Goal: Task Accomplishment & Management: Complete application form

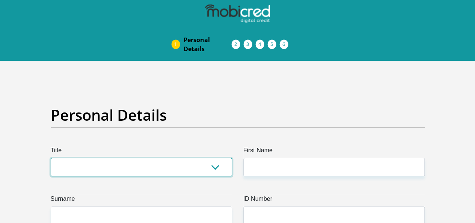
drag, startPoint x: 0, startPoint y: 0, endPoint x: 143, endPoint y: 148, distance: 206.1
click at [143, 158] on select "Mr Ms Mrs Dr Other" at bounding box center [141, 167] width 181 height 18
select select "Ms"
click at [51, 158] on select "Mr Ms Mrs Dr Other" at bounding box center [141, 167] width 181 height 18
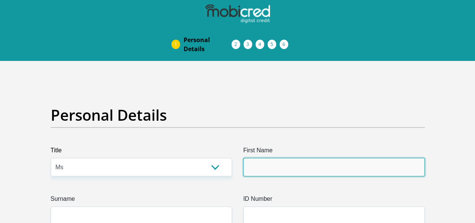
click at [307, 158] on input "First Name" at bounding box center [333, 167] width 181 height 18
type input "Shudufhadzo"
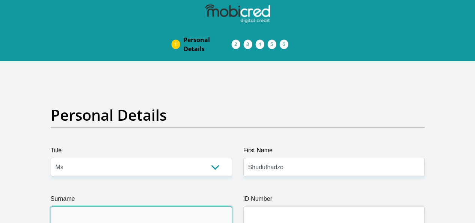
click at [170, 206] on input "Surname" at bounding box center [141, 215] width 181 height 18
type input "Mudau"
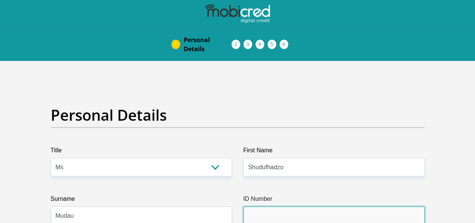
click at [279, 206] on input "ID Number" at bounding box center [333, 215] width 181 height 18
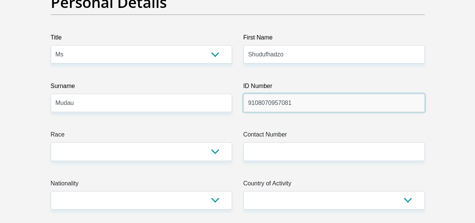
type input "9108070957081"
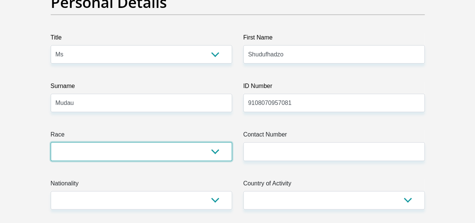
click at [201, 142] on select "Black Coloured Indian White Other" at bounding box center [141, 151] width 181 height 18
select select "1"
click at [51, 142] on select "Black Coloured Indian White Other" at bounding box center [141, 151] width 181 height 18
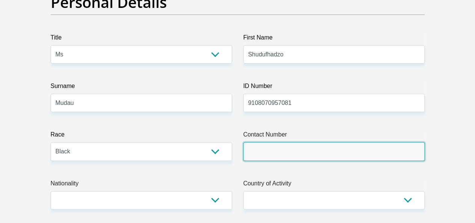
click at [275, 142] on input "Contact Number" at bounding box center [333, 151] width 181 height 18
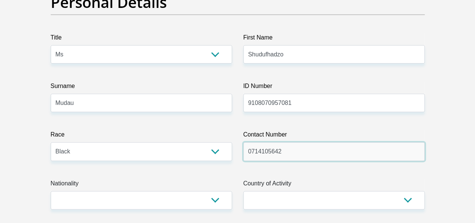
type input "0714105642"
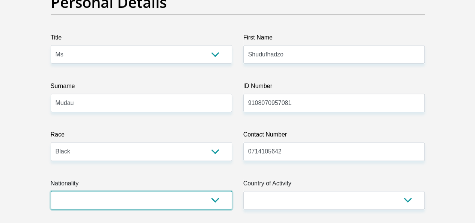
click at [211, 191] on select "[GEOGRAPHIC_DATA] [GEOGRAPHIC_DATA] [GEOGRAPHIC_DATA] [GEOGRAPHIC_DATA] [GEOGRA…" at bounding box center [141, 200] width 181 height 18
click at [51, 191] on select "[GEOGRAPHIC_DATA] [GEOGRAPHIC_DATA] [GEOGRAPHIC_DATA] [GEOGRAPHIC_DATA] [GEOGRA…" at bounding box center [141, 200] width 181 height 18
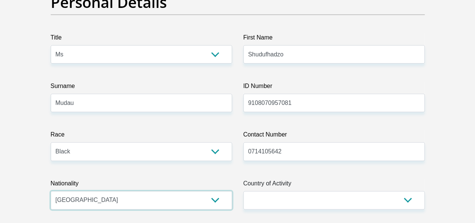
click at [155, 191] on select "South Africa Afghanistan Aland Islands Albania Algeria America Samoa American V…" at bounding box center [141, 200] width 181 height 18
select select "ZAF"
click at [51, 191] on select "South Africa Afghanistan Aland Islands Albania Algeria America Samoa American V…" at bounding box center [141, 200] width 181 height 18
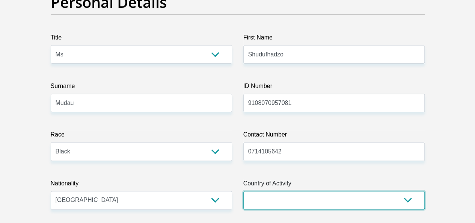
click at [317, 191] on select "South Africa Afghanistan Aland Islands Albania Algeria America Samoa American V…" at bounding box center [333, 200] width 181 height 18
select select "ZAF"
click at [243, 191] on select "South Africa Afghanistan Aland Islands Albania Algeria America Samoa American V…" at bounding box center [333, 200] width 181 height 18
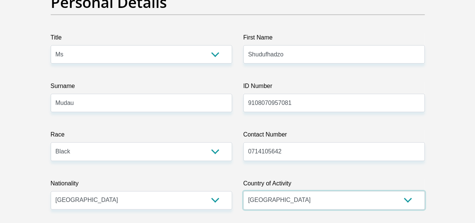
scroll to position [263, 0]
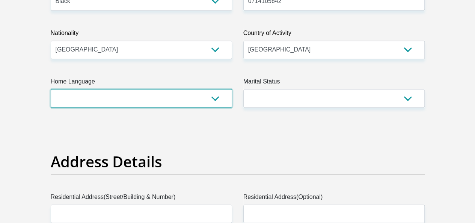
click at [197, 89] on select "Afrikaans English Sepedi South Ndebele Southern Sotho Swati Tsonga Tswana Venda…" at bounding box center [141, 98] width 181 height 18
select select "ven"
click at [51, 89] on select "Afrikaans English Sepedi South Ndebele Southern Sotho Swati Tsonga Tswana Venda…" at bounding box center [141, 98] width 181 height 18
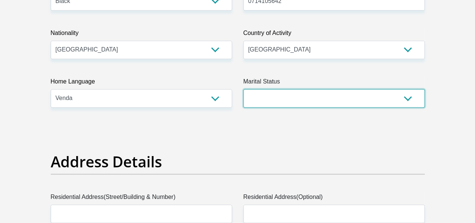
click at [306, 89] on select "Married ANC Single Divorced Widowed Married COP or Customary Law" at bounding box center [333, 98] width 181 height 18
select select "2"
click at [243, 89] on select "Married ANC Single Divorced Widowed Married COP or Customary Law" at bounding box center [333, 98] width 181 height 18
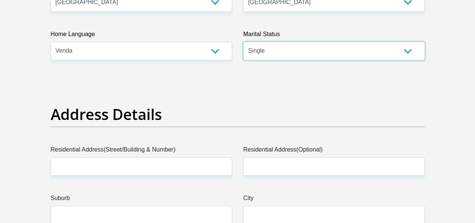
scroll to position [338, 0]
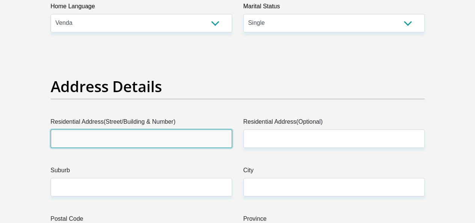
click at [196, 129] on input "Residential Address(Street/Building & Number)" at bounding box center [141, 138] width 181 height 18
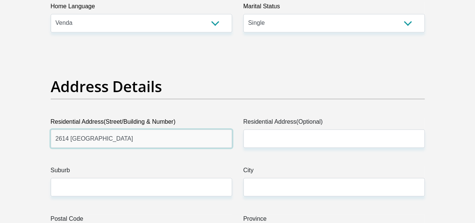
type input "2614 Weilers Farm"
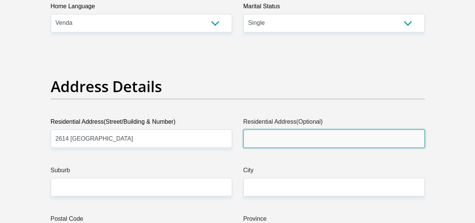
click at [276, 129] on input "Residential Address(Optional)" at bounding box center [333, 138] width 181 height 18
type input "Kanana Park"
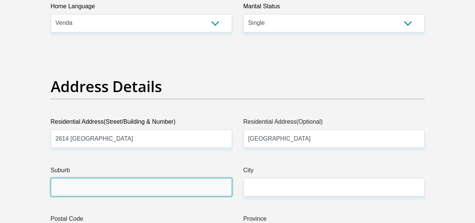
click at [192, 178] on input "Suburb" at bounding box center [141, 187] width 181 height 18
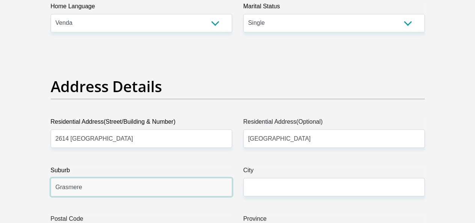
type input "Grasmere"
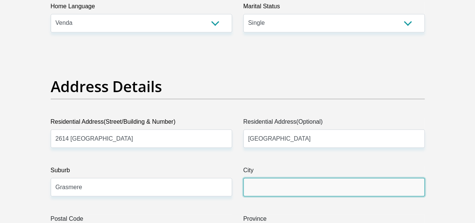
click at [279, 178] on input "City" at bounding box center [333, 187] width 181 height 18
type input "JOHANNESBURG"
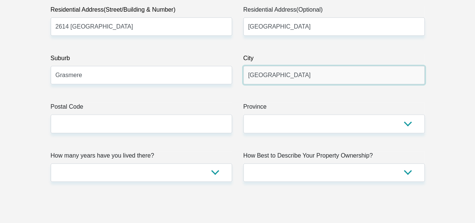
scroll to position [451, 0]
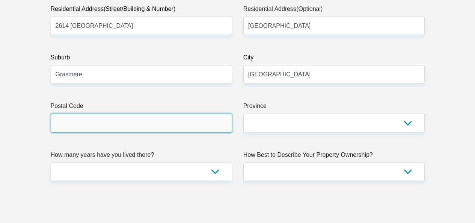
click at [153, 113] on input "Postal Code" at bounding box center [141, 122] width 181 height 18
type input "1828"
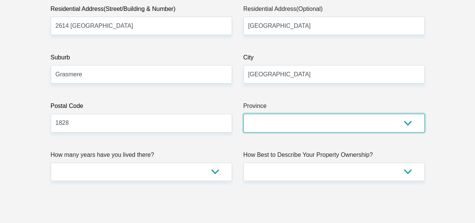
click at [273, 113] on select "Eastern Cape Free State Gauteng KwaZulu-Natal Limpopo Mpumalanga Northern Cape …" at bounding box center [333, 122] width 181 height 18
select select "Gauteng"
click at [243, 113] on select "Eastern Cape Free State Gauteng KwaZulu-Natal Limpopo Mpumalanga Northern Cape …" at bounding box center [333, 122] width 181 height 18
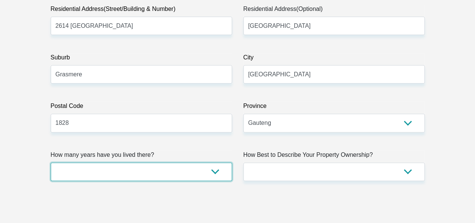
click at [210, 162] on select "less than 1 year 1-3 years 3-5 years 5+ years" at bounding box center [141, 171] width 181 height 18
select select "5"
click at [51, 162] on select "less than 1 year 1-3 years 3-5 years 5+ years" at bounding box center [141, 171] width 181 height 18
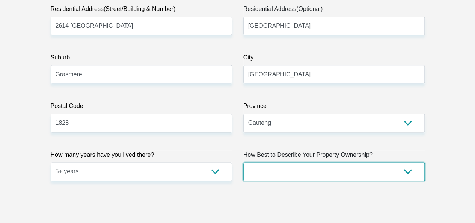
click at [275, 162] on select "Owned Rented Family Owned Company Dwelling" at bounding box center [333, 171] width 181 height 18
select select "Rented"
click at [243, 162] on select "Owned Rented Family Owned Company Dwelling" at bounding box center [333, 171] width 181 height 18
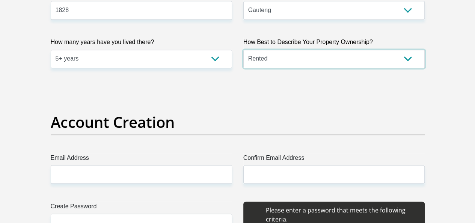
scroll to position [601, 0]
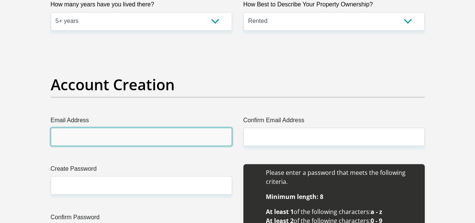
click at [170, 127] on input "Email Address" at bounding box center [141, 136] width 181 height 18
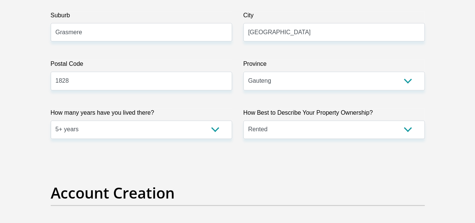
scroll to position [451, 0]
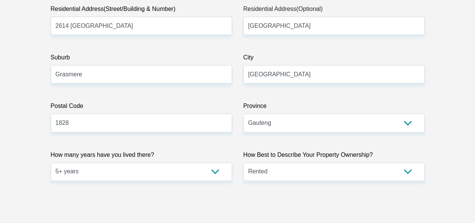
type input "shudufhadzo"
click at [294, 162] on select "Owned Rented Family Owned Company Dwelling" at bounding box center [333, 171] width 181 height 18
select select "parents"
click at [243, 162] on select "Owned Rented Family Owned Company Dwelling" at bounding box center [333, 171] width 181 height 18
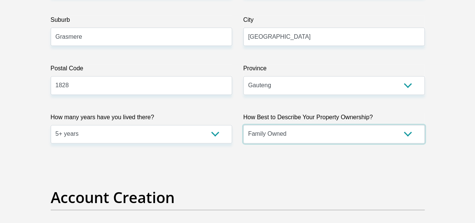
scroll to position [563, 0]
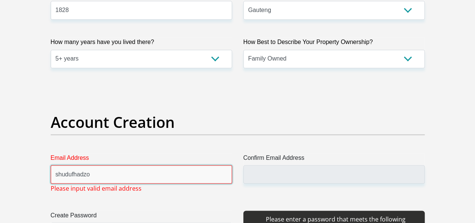
click at [123, 165] on input "shudufhadzo" at bounding box center [141, 174] width 181 height 18
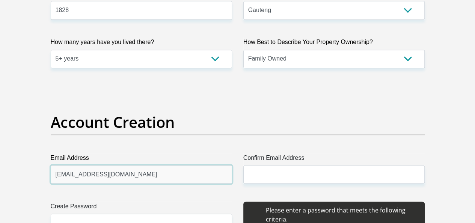
type input "shudufhadzo.mudau1@gmail.com"
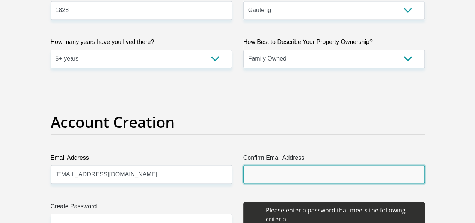
click at [348, 165] on input "Confirm Email Address" at bounding box center [333, 174] width 181 height 18
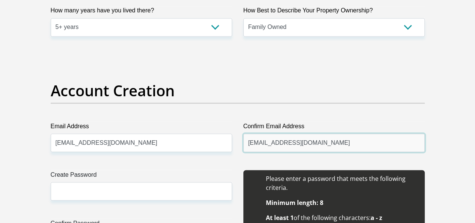
scroll to position [638, 0]
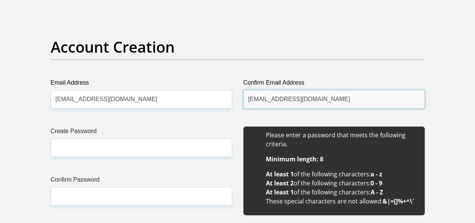
type input "shudufhadzo.mudau1@gmail.com"
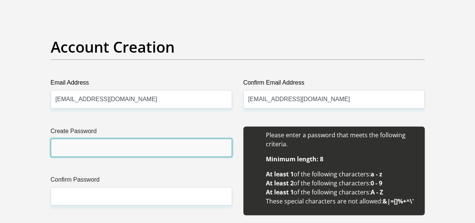
click at [136, 138] on input "Create Password" at bounding box center [141, 147] width 181 height 18
type input "Borrow#01"
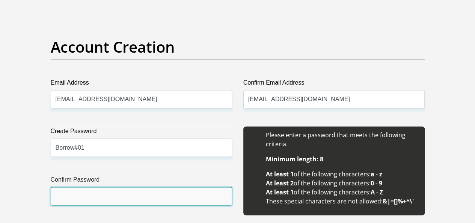
click at [135, 187] on input "Confirm Password" at bounding box center [141, 196] width 181 height 18
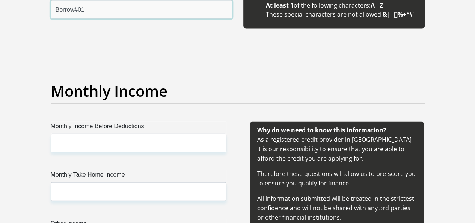
scroll to position [826, 0]
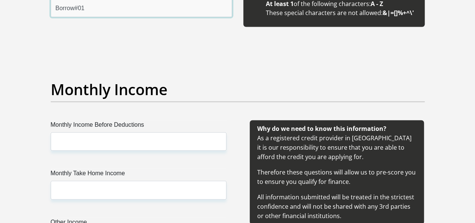
type input "Borrow#01"
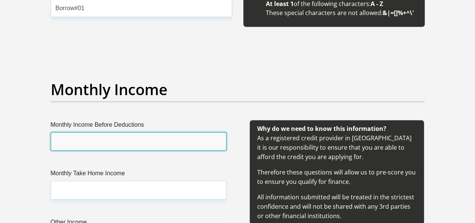
click at [107, 132] on input "Monthly Income Before Deductions" at bounding box center [139, 141] width 176 height 18
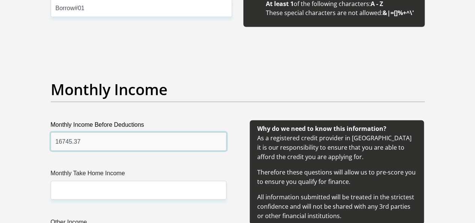
type input "16745.37"
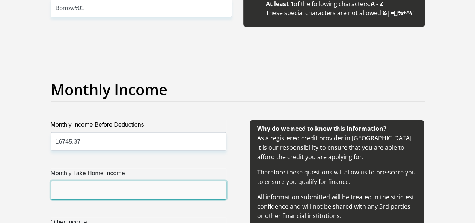
click at [99, 181] on input "Monthly Take Home Income" at bounding box center [139, 190] width 176 height 18
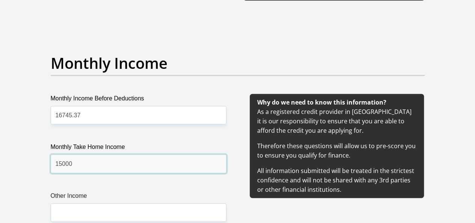
scroll to position [864, 0]
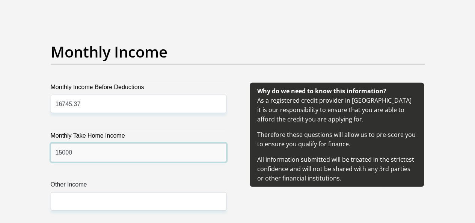
type input "15000"
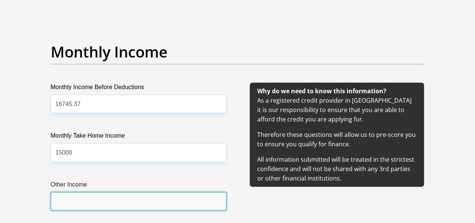
click at [93, 192] on input "Other Income" at bounding box center [139, 201] width 176 height 18
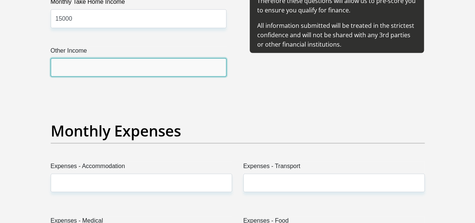
scroll to position [1014, 0]
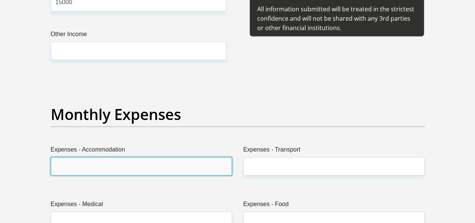
click at [97, 157] on input "Expenses - Accommodation" at bounding box center [141, 166] width 181 height 18
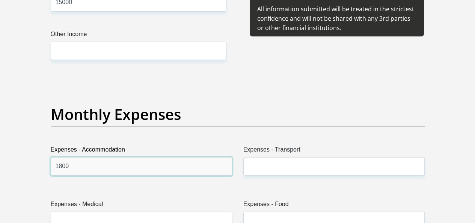
type input "1800"
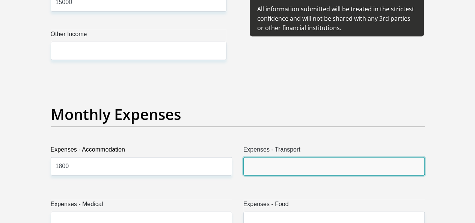
click at [271, 157] on input "Expenses - Transport" at bounding box center [333, 166] width 181 height 18
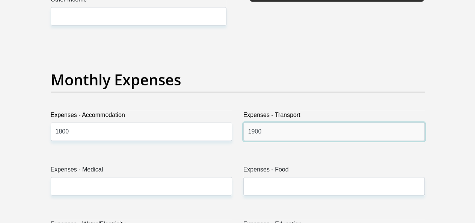
scroll to position [1089, 0]
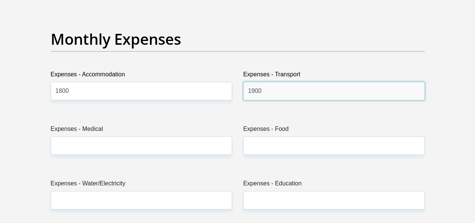
type input "1900"
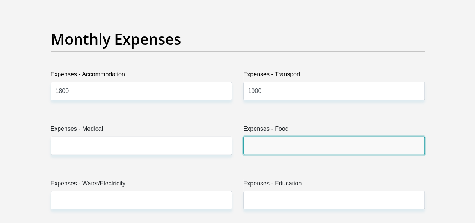
click at [261, 136] on input "Expenses - Food" at bounding box center [333, 145] width 181 height 18
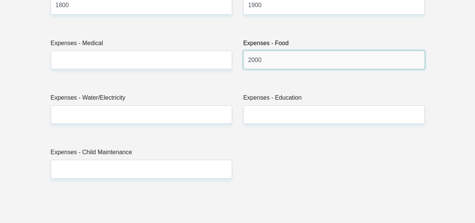
scroll to position [1164, 0]
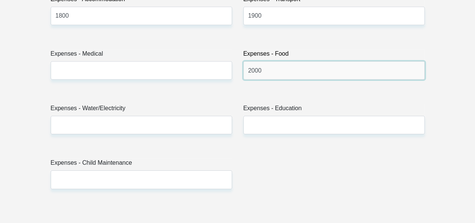
type input "2000"
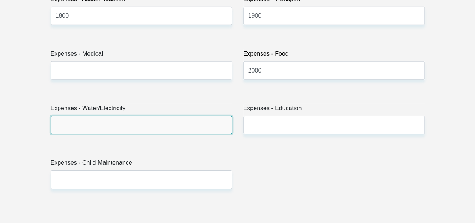
click at [188, 116] on input "Expenses - Water/Electricity" at bounding box center [141, 125] width 181 height 18
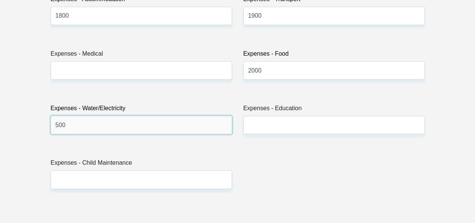
type input "500"
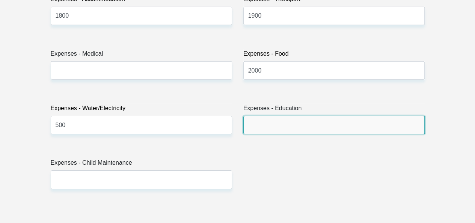
click at [256, 116] on input "Expenses - Education" at bounding box center [333, 125] width 181 height 18
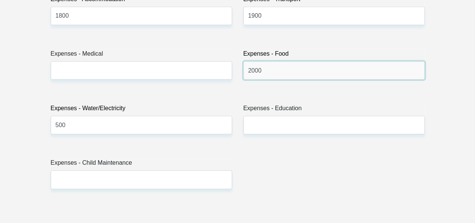
click at [250, 61] on input "2000" at bounding box center [333, 70] width 181 height 18
type input "3000"
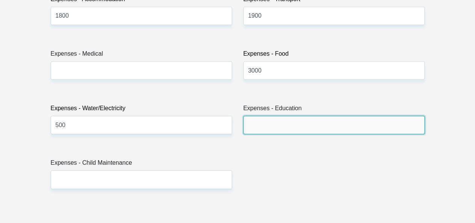
click at [264, 116] on input "Expenses - Education" at bounding box center [333, 125] width 181 height 18
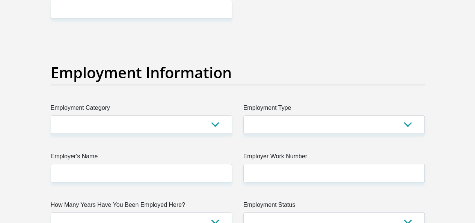
scroll to position [1352, 0]
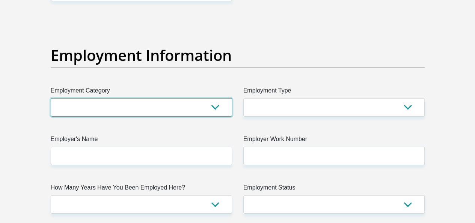
click at [210, 98] on select "AGRICULTURE ALCOHOL & TOBACCO CONSTRUCTION MATERIALS METALLURGY EQUIPMENT FOR R…" at bounding box center [141, 107] width 181 height 18
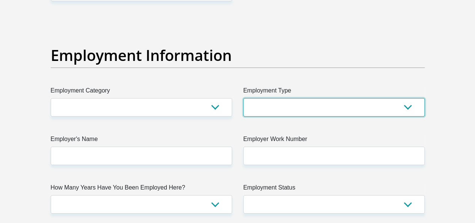
click at [259, 98] on select "College/Lecturer Craft Seller Creative Driver Executive Farmer Forces - Non Com…" at bounding box center [333, 107] width 181 height 18
select select "Office Staff/Clerk"
click at [243, 98] on select "College/Lecturer Craft Seller Creative Driver Executive Farmer Forces - Non Com…" at bounding box center [333, 107] width 181 height 18
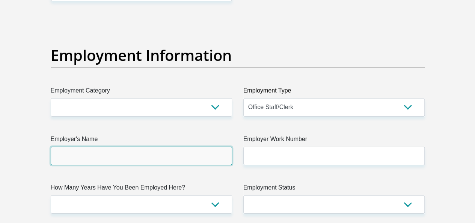
click at [169, 146] on input "Employer's Name" at bounding box center [141, 155] width 181 height 18
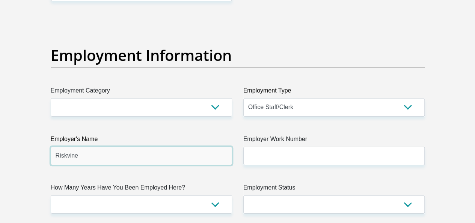
type input "Riskvine"
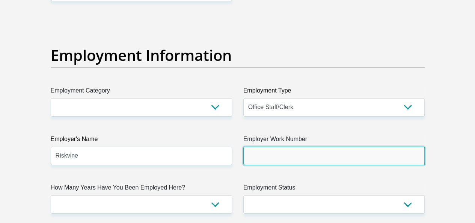
click at [275, 146] on input "Employer Work Number" at bounding box center [333, 155] width 181 height 18
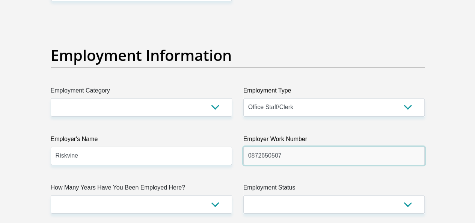
type input "0872650507"
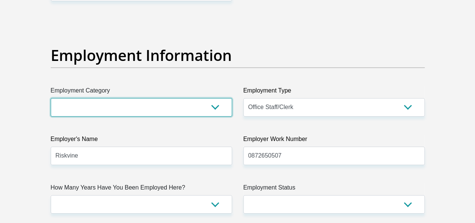
click at [152, 98] on select "AGRICULTURE ALCOHOL & TOBACCO CONSTRUCTION MATERIALS METALLURGY EQUIPMENT FOR R…" at bounding box center [141, 107] width 181 height 18
select select "32"
click at [51, 98] on select "AGRICULTURE ALCOHOL & TOBACCO CONSTRUCTION MATERIALS METALLURGY EQUIPMENT FOR R…" at bounding box center [141, 107] width 181 height 18
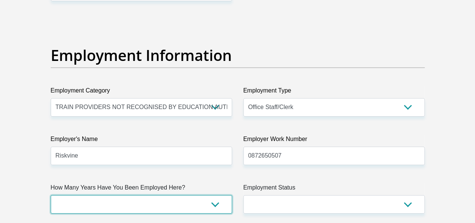
click at [172, 195] on select "less than 1 year 1-3 years 3-5 years 5+ years" at bounding box center [141, 204] width 181 height 18
select select "48"
click at [51, 195] on select "less than 1 year 1-3 years 3-5 years 5+ years" at bounding box center [141, 204] width 181 height 18
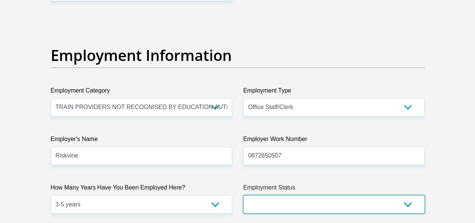
click at [265, 195] on select "Permanent/Full-time Part-time/Casual Contract Worker Self-Employed Housewife Re…" at bounding box center [333, 204] width 181 height 18
select select "1"
click at [243, 195] on select "Permanent/Full-time Part-time/Casual Contract Worker Self-Employed Housewife Re…" at bounding box center [333, 204] width 181 height 18
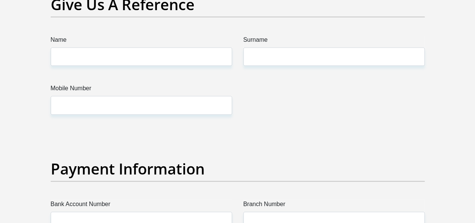
scroll to position [1539, 0]
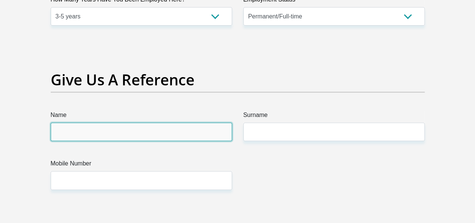
click at [146, 122] on input "Name" at bounding box center [141, 131] width 181 height 18
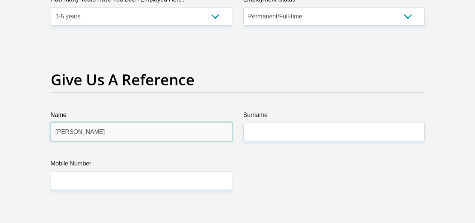
type input "Peter"
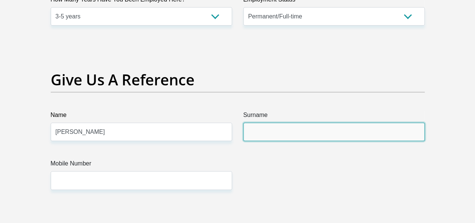
click at [258, 122] on input "Surname" at bounding box center [333, 131] width 181 height 18
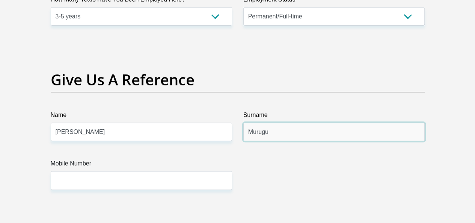
type input "Murugu"
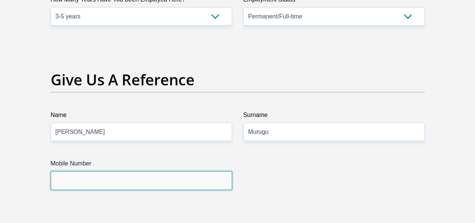
click at [190, 171] on input "Mobile Number" at bounding box center [141, 180] width 181 height 18
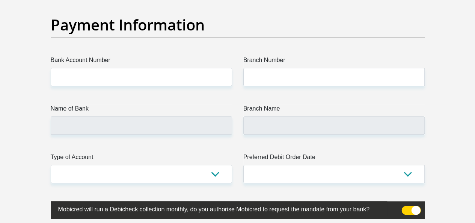
scroll to position [1727, 0]
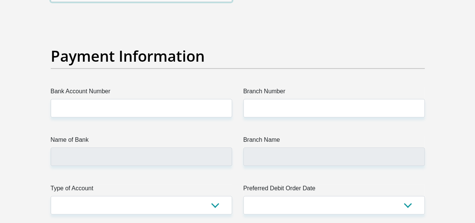
type input "0764037584"
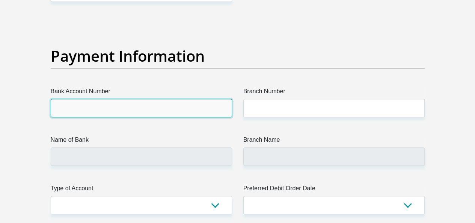
click at [106, 99] on input "Bank Account Number" at bounding box center [141, 108] width 181 height 18
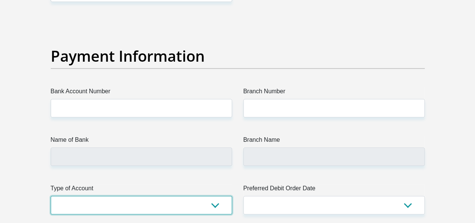
click at [217, 196] on select "Cheque Savings" at bounding box center [141, 205] width 181 height 18
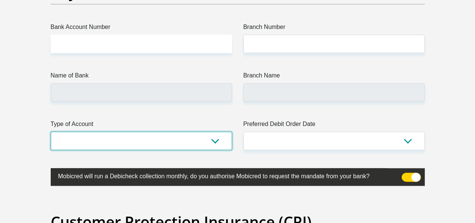
scroll to position [1802, 0]
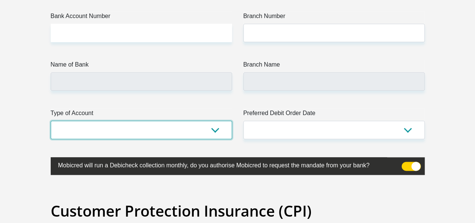
click at [217, 121] on select "Cheque Savings" at bounding box center [141, 130] width 181 height 18
select select "CUR"
click at [51, 121] on select "Cheque Savings" at bounding box center [141, 130] width 181 height 18
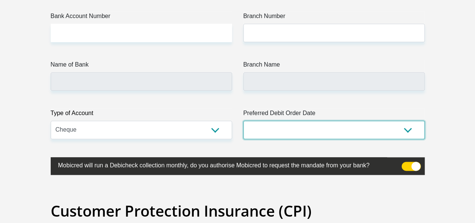
click at [284, 121] on select "1st 2nd 3rd 4th 5th 7th 18th 19th 20th 21st 22nd 23rd 24th 25th 26th 27th 28th …" at bounding box center [333, 130] width 181 height 18
select select "30"
click at [243, 121] on select "1st 2nd 3rd 4th 5th 7th 18th 19th 20th 21st 22nd 23rd 24th 25th 26th 27th 28th …" at bounding box center [333, 130] width 181 height 18
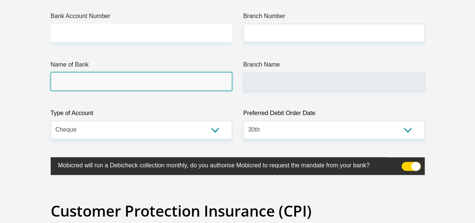
click at [178, 72] on input "Name of Bank" at bounding box center [141, 81] width 181 height 18
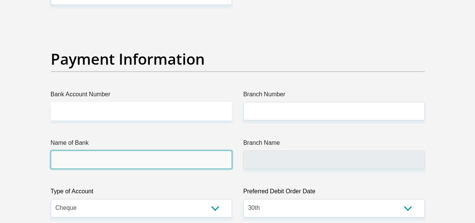
scroll to position [1690, 0]
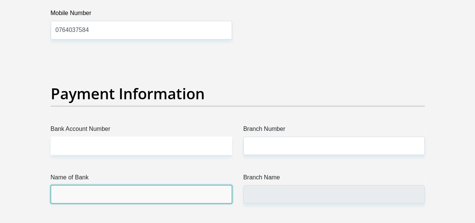
click at [83, 185] on input "Name of Bank" at bounding box center [141, 194] width 181 height 18
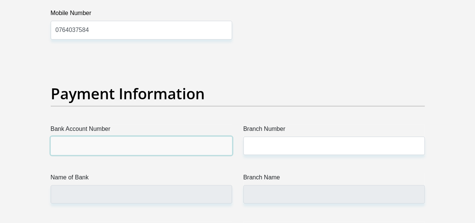
click at [90, 136] on input "Bank Account Number" at bounding box center [141, 145] width 181 height 18
type input "62848674661"
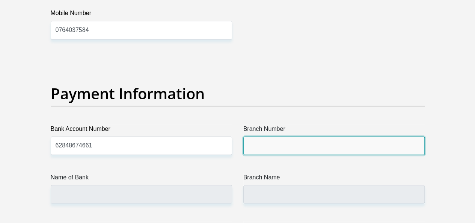
click at [257, 136] on input "Branch Number" at bounding box center [333, 145] width 181 height 18
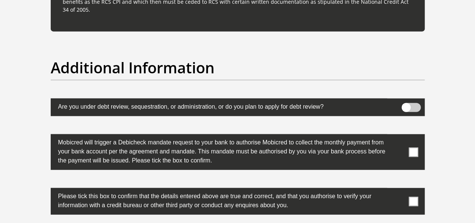
scroll to position [2328, 0]
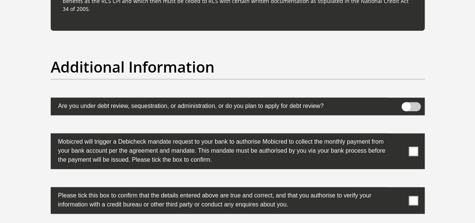
click at [416, 146] on span at bounding box center [413, 150] width 9 height 9
click at [398, 135] on input "checkbox" at bounding box center [398, 135] width 0 height 0
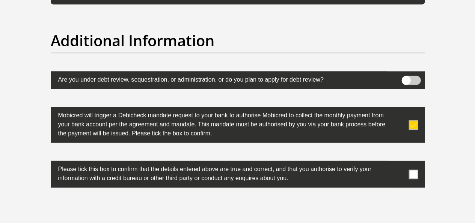
scroll to position [2365, 0]
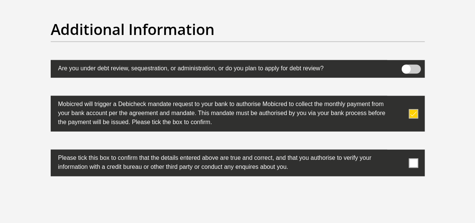
click at [417, 158] on span at bounding box center [413, 162] width 9 height 9
click at [398, 151] on input "checkbox" at bounding box center [398, 151] width 0 height 0
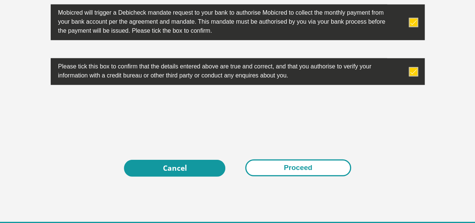
scroll to position [2469, 0]
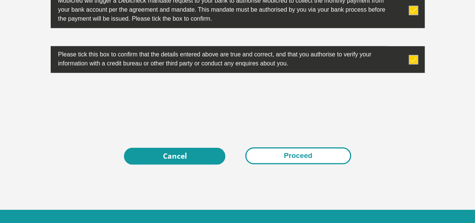
click at [294, 147] on button "Proceed" at bounding box center [298, 155] width 106 height 17
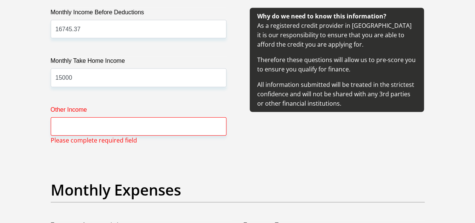
scroll to position [932, 0]
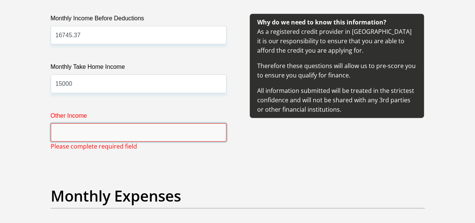
click at [211, 123] on input "Other Income" at bounding box center [139, 132] width 176 height 18
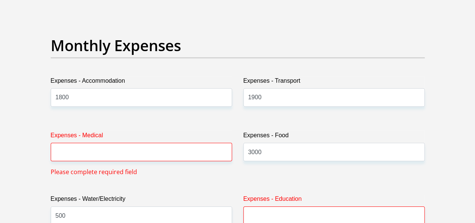
scroll to position [1120, 0]
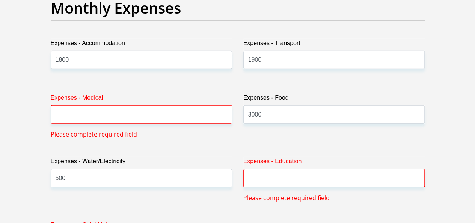
type input "0"
click at [210, 105] on input "Expenses - Medical" at bounding box center [141, 114] width 181 height 18
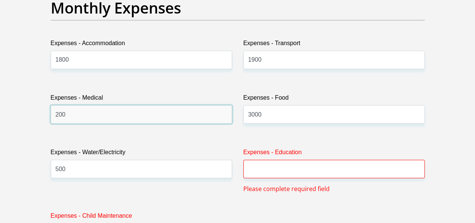
scroll to position [1158, 0]
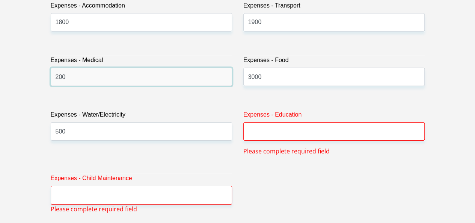
type input "200"
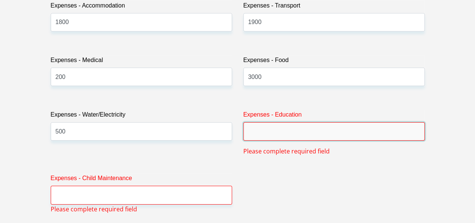
click at [258, 122] on input "Expenses - Education" at bounding box center [333, 131] width 181 height 18
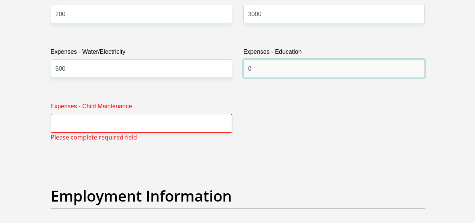
scroll to position [1233, 0]
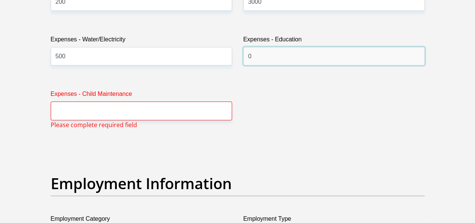
type input "0"
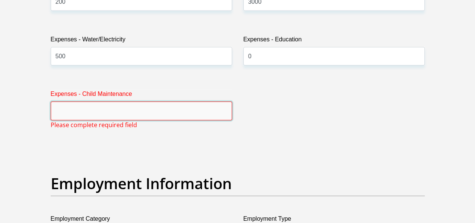
click at [211, 101] on input "Expenses - Child Maintenance" at bounding box center [141, 110] width 181 height 18
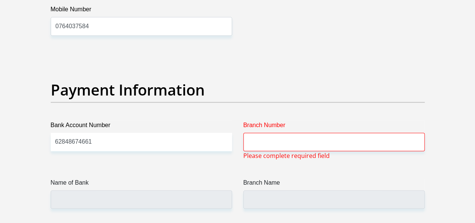
scroll to position [1758, 0]
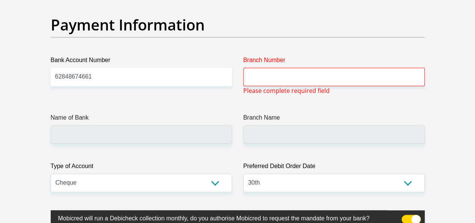
type input "0"
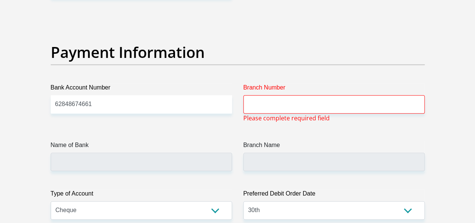
scroll to position [1693, 0]
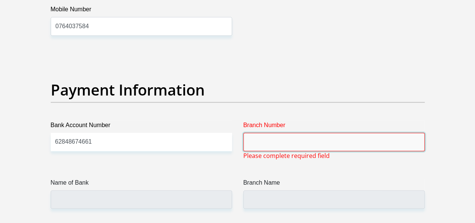
click at [270, 133] on input "Branch Number" at bounding box center [333, 142] width 181 height 18
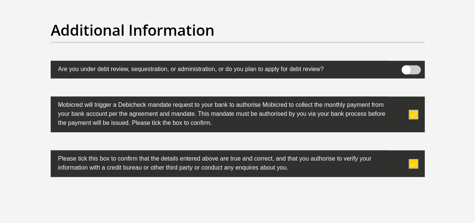
scroll to position [2407, 0]
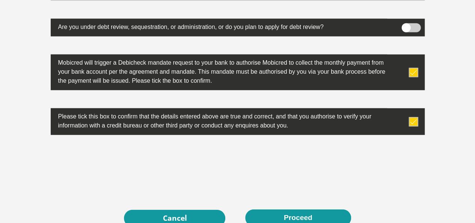
type input "250655"
type input "FIRSTRAND BANK"
type input "BRANCH 560"
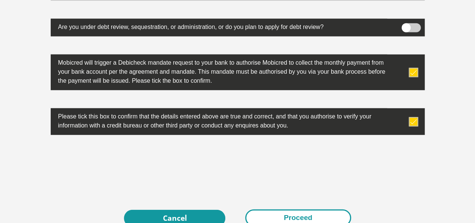
click at [299, 209] on button "Proceed" at bounding box center [298, 217] width 106 height 17
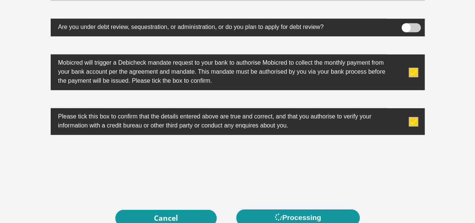
scroll to position [0, 0]
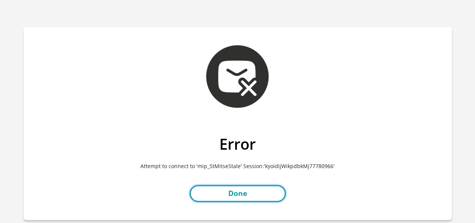
click at [255, 197] on link "Done" at bounding box center [238, 193] width 96 height 17
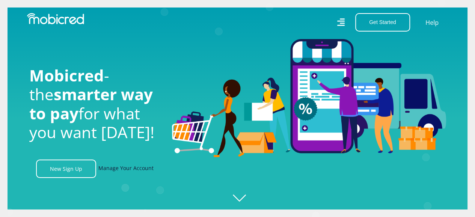
scroll to position [0, 963]
click at [125, 172] on link "Manage Your Account" at bounding box center [125, 169] width 55 height 18
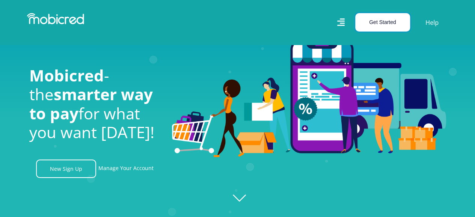
click at [387, 25] on button "Get Started" at bounding box center [382, 22] width 55 height 18
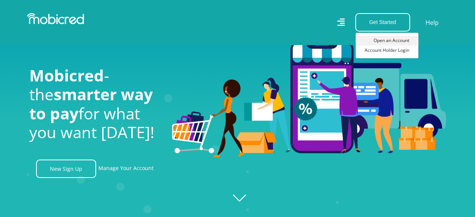
click at [390, 38] on link "Open an Account" at bounding box center [387, 41] width 63 height 10
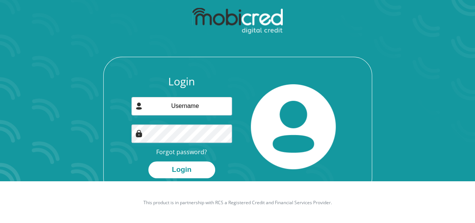
scroll to position [43, 0]
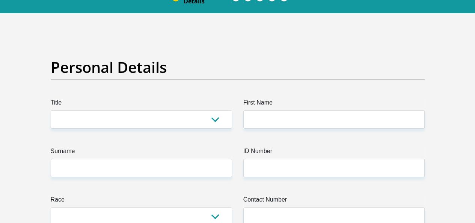
scroll to position [75, 0]
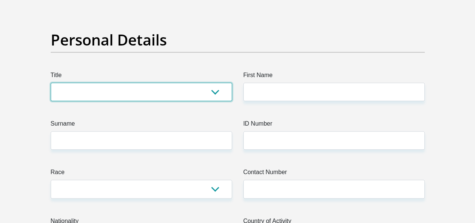
click at [215, 83] on select "Mr Ms Mrs Dr Other" at bounding box center [141, 92] width 181 height 18
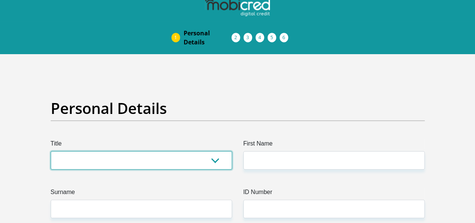
scroll to position [0, 0]
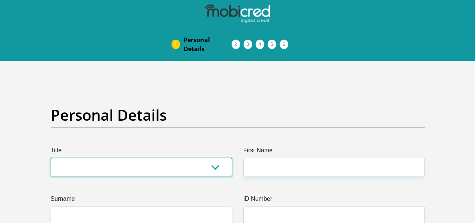
click at [158, 158] on select "Mr Ms Mrs Dr Other" at bounding box center [141, 167] width 181 height 18
select select "Ms"
click at [51, 158] on select "Mr Ms Mrs Dr Other" at bounding box center [141, 167] width 181 height 18
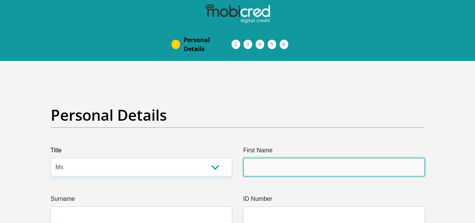
click at [276, 158] on input "First Name" at bounding box center [333, 167] width 181 height 18
type input "Shudufhadzo"
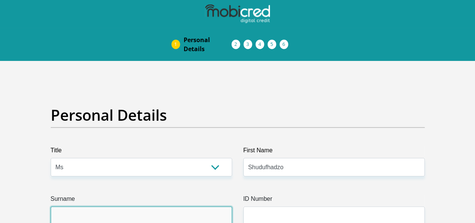
click at [206, 206] on input "Surname" at bounding box center [141, 215] width 181 height 18
type input "Mudau"
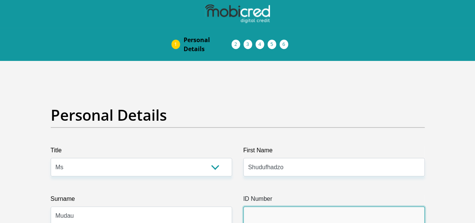
click at [265, 206] on input "ID Number" at bounding box center [333, 215] width 181 height 18
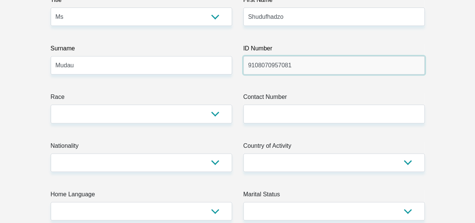
type input "9108070957081"
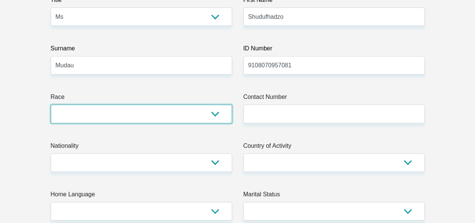
click at [157, 104] on select "Black Coloured Indian White Other" at bounding box center [141, 113] width 181 height 18
select select "1"
click at [51, 104] on select "Black Coloured Indian White Other" at bounding box center [141, 113] width 181 height 18
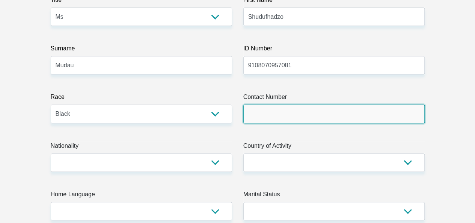
drag, startPoint x: 273, startPoint y: 93, endPoint x: 277, endPoint y: 94, distance: 4.4
click at [273, 104] on input "Contact Number" at bounding box center [333, 113] width 181 height 18
type input "0714105642"
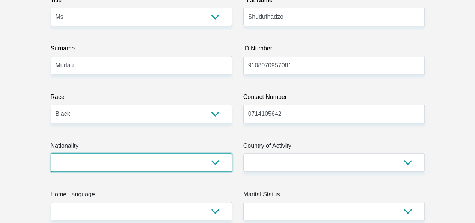
click at [191, 153] on select "South Africa Afghanistan Aland Islands Albania Algeria America Samoa American V…" at bounding box center [141, 162] width 181 height 18
select select "ZAF"
click at [51, 153] on select "South Africa Afghanistan Aland Islands Albania Algeria America Samoa American V…" at bounding box center [141, 162] width 181 height 18
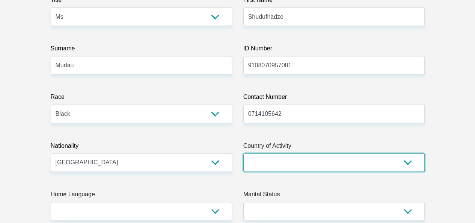
click at [283, 153] on select "South Africa Afghanistan Aland Islands Albania Algeria America Samoa American V…" at bounding box center [333, 162] width 181 height 18
select select "ZAF"
click at [243, 153] on select "South Africa Afghanistan Aland Islands Albania Algeria America Samoa American V…" at bounding box center [333, 162] width 181 height 18
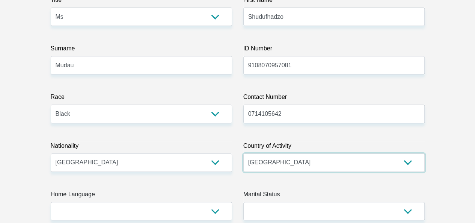
scroll to position [263, 0]
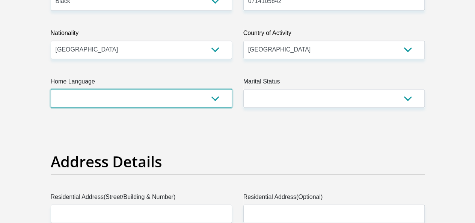
click at [198, 89] on select "Afrikaans English Sepedi South Ndebele Southern Sotho Swati Tsonga Tswana Venda…" at bounding box center [141, 98] width 181 height 18
select select "ven"
click at [51, 89] on select "Afrikaans English Sepedi South Ndebele Southern Sotho Swati Tsonga Tswana Venda…" at bounding box center [141, 98] width 181 height 18
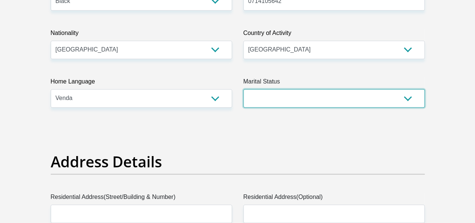
click at [299, 89] on select "Married ANC Single Divorced Widowed Married COP or Customary Law" at bounding box center [333, 98] width 181 height 18
select select "2"
click at [243, 89] on select "Married ANC Single Divorced Widowed Married COP or Customary Law" at bounding box center [333, 98] width 181 height 18
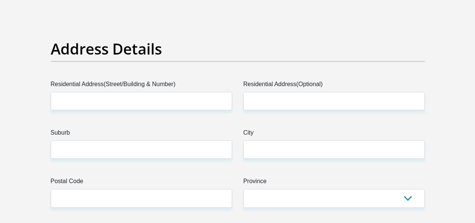
scroll to position [413, 0]
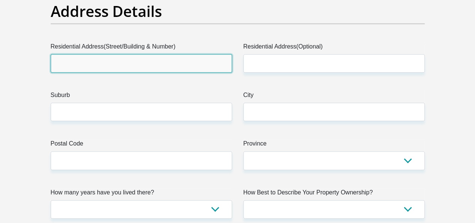
click at [197, 54] on input "Residential Address(Street/Building & Number)" at bounding box center [141, 63] width 181 height 18
type input "2614 Weilers Farm"
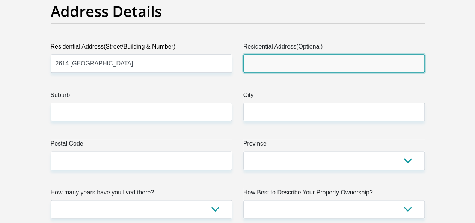
click at [288, 54] on input "Residential Address(Optional)" at bounding box center [333, 63] width 181 height 18
type input "Kanana Park"
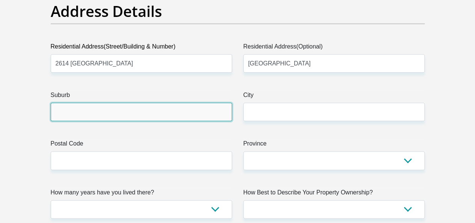
click at [189, 103] on input "Suburb" at bounding box center [141, 112] width 181 height 18
type input "Grasmere"
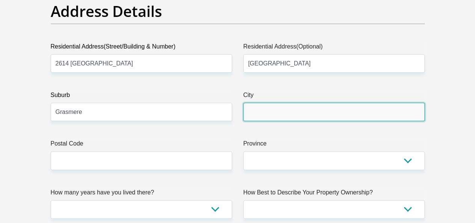
click at [270, 103] on input "City" at bounding box center [333, 112] width 181 height 18
type input "JOHANNESBURG"
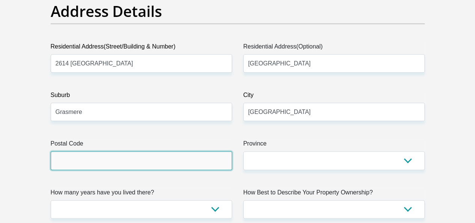
click at [154, 151] on input "Postal Code" at bounding box center [141, 160] width 181 height 18
type input "1828"
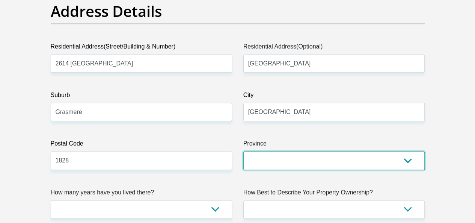
click at [267, 151] on select "Eastern Cape Free State Gauteng KwaZulu-Natal Limpopo Mpumalanga Northern Cape …" at bounding box center [333, 160] width 181 height 18
select select "Gauteng"
click at [243, 151] on select "Eastern Cape Free State Gauteng KwaZulu-Natal Limpopo Mpumalanga Northern Cape …" at bounding box center [333, 160] width 181 height 18
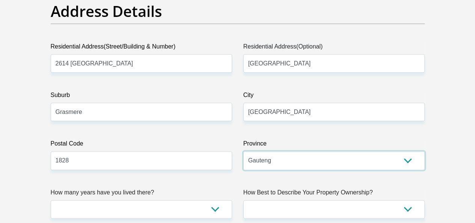
scroll to position [526, 0]
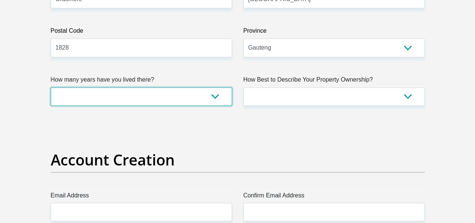
click at [207, 87] on select "less than 1 year 1-3 years 3-5 years 5+ years" at bounding box center [141, 96] width 181 height 18
select select "5"
click at [51, 87] on select "less than 1 year 1-3 years 3-5 years 5+ years" at bounding box center [141, 96] width 181 height 18
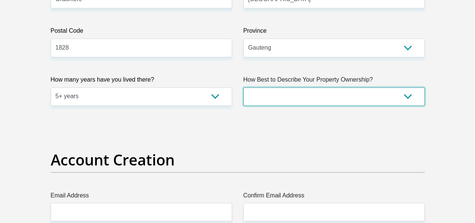
click at [296, 87] on select "Owned Rented Family Owned Company Dwelling" at bounding box center [333, 96] width 181 height 18
select select "parents"
click at [243, 87] on select "Owned Rented Family Owned Company Dwelling" at bounding box center [333, 96] width 181 height 18
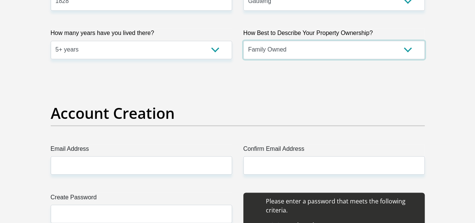
scroll to position [638, 0]
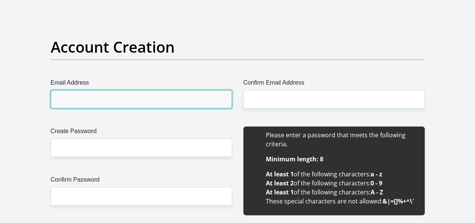
click at [161, 90] on input "Email Address" at bounding box center [141, 99] width 181 height 18
type input "shudufhadzo.mudau1@gmail.com"
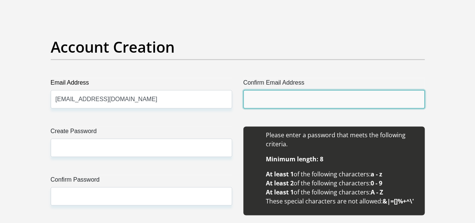
click at [282, 90] on input "Confirm Email Address" at bounding box center [333, 99] width 181 height 18
type input "shudufhadzo.mudau1@gmail.com"
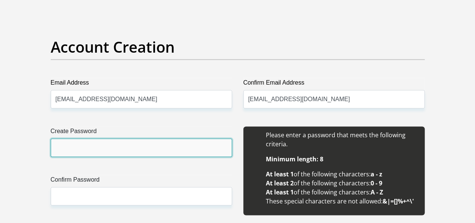
click at [172, 138] on input "Create Password" at bounding box center [141, 147] width 181 height 18
type input "Borrow#01"
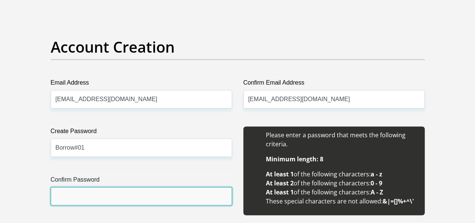
click at [116, 187] on input "Confirm Password" at bounding box center [141, 196] width 181 height 18
type input "Borrow#01"
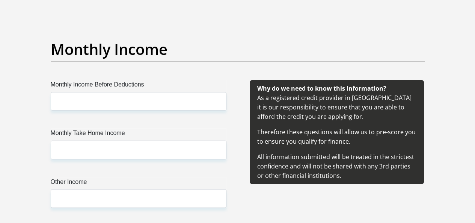
scroll to position [901, 0]
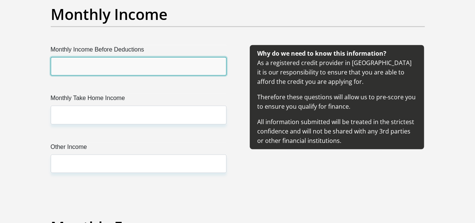
click at [164, 57] on input "Monthly Income Before Deductions" at bounding box center [139, 66] width 176 height 18
type input "16745.37"
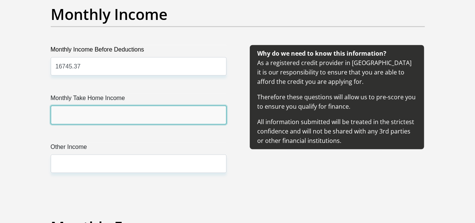
click at [110, 106] on input "Monthly Take Home Income" at bounding box center [139, 115] width 176 height 18
type input "15000"
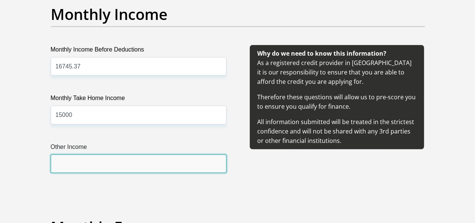
click at [112, 154] on input "Other Income" at bounding box center [139, 163] width 176 height 18
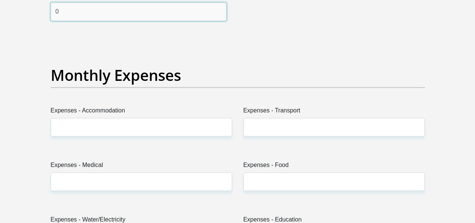
scroll to position [1089, 0]
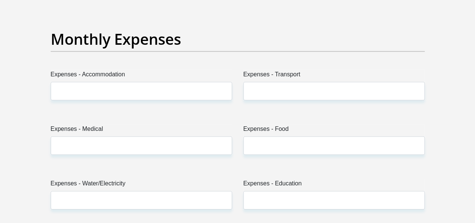
type input "0"
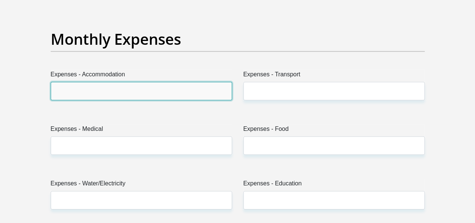
click at [122, 82] on input "Expenses - Accommodation" at bounding box center [141, 91] width 181 height 18
type input "1800"
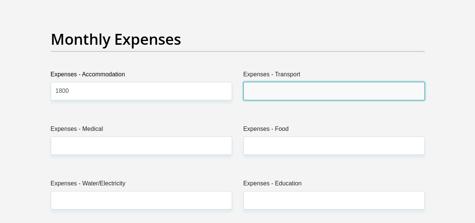
click at [260, 82] on input "Expenses - Transport" at bounding box center [333, 91] width 181 height 18
type input "1900"
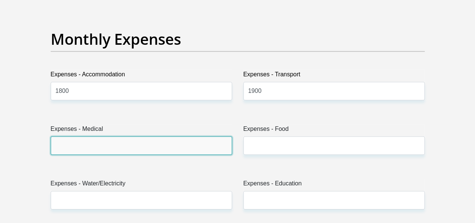
click at [181, 136] on input "Expenses - Medical" at bounding box center [141, 145] width 181 height 18
click at [140, 136] on input "Expenses - Medical" at bounding box center [141, 145] width 181 height 18
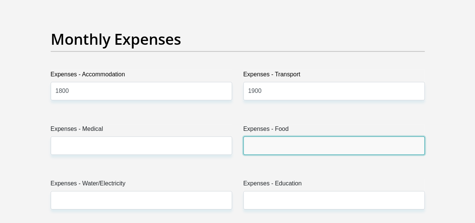
click at [264, 136] on input "Expenses - Food" at bounding box center [333, 145] width 181 height 18
type input "3000"
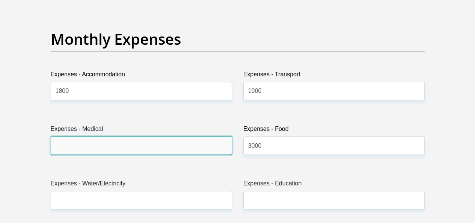
click at [191, 136] on input "Expenses - Medical" at bounding box center [141, 145] width 181 height 18
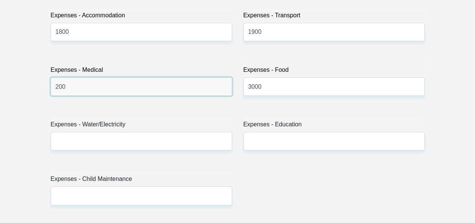
scroll to position [1202, 0]
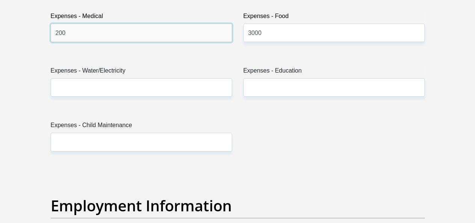
type input "200"
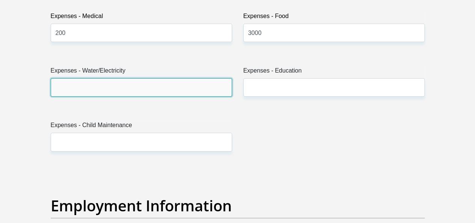
click at [182, 78] on input "Expenses - Water/Electricity" at bounding box center [141, 87] width 181 height 18
type input "500"
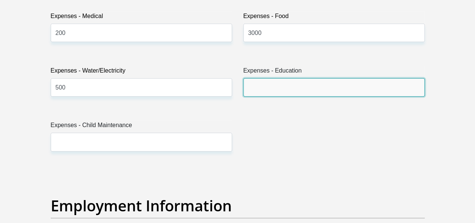
click at [267, 78] on input "Expenses - Education" at bounding box center [333, 87] width 181 height 18
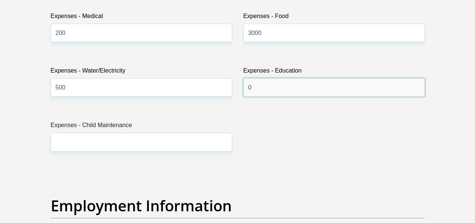
type input "0"
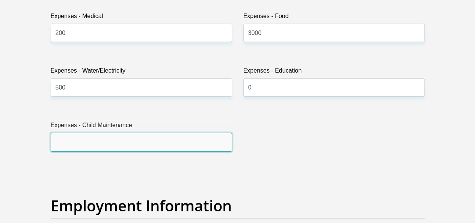
click at [192, 133] on input "Expenses - Child Maintenance" at bounding box center [141, 142] width 181 height 18
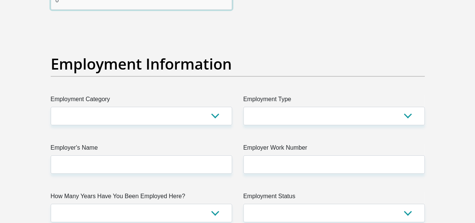
scroll to position [1352, 0]
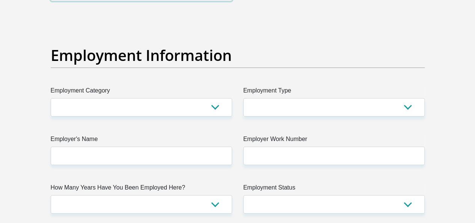
type input "0"
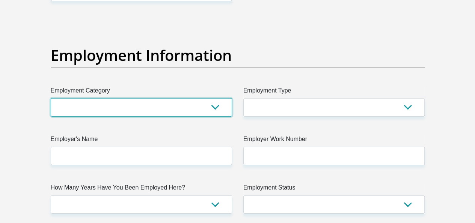
click at [196, 98] on select "AGRICULTURE ALCOHOL & TOBACCO CONSTRUCTION MATERIALS METALLURGY EQUIPMENT FOR R…" at bounding box center [141, 107] width 181 height 18
select select "32"
click at [51, 98] on select "AGRICULTURE ALCOHOL & TOBACCO CONSTRUCTION MATERIALS METALLURGY EQUIPMENT FOR R…" at bounding box center [141, 107] width 181 height 18
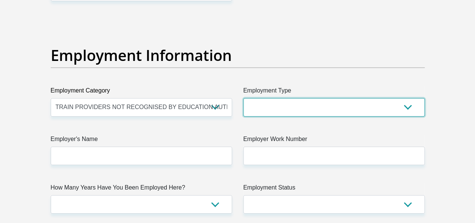
click at [275, 98] on select "College/Lecturer Craft Seller Creative Driver Executive Farmer Forces - Non Com…" at bounding box center [333, 107] width 181 height 18
select select "Office Staff/Clerk"
click at [243, 98] on select "College/Lecturer Craft Seller Creative Driver Executive Farmer Forces - Non Com…" at bounding box center [333, 107] width 181 height 18
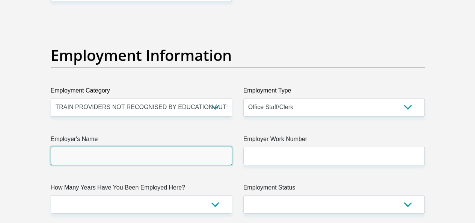
click at [132, 146] on input "Employer's Name" at bounding box center [141, 155] width 181 height 18
type input "Riskvine"
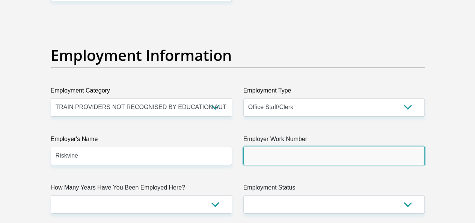
click at [284, 146] on input "Employer Work Number" at bounding box center [333, 155] width 181 height 18
type input "0872650507"
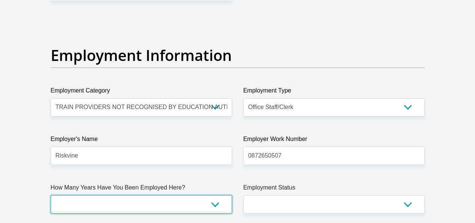
click at [186, 195] on select "less than 1 year 1-3 years 3-5 years 5+ years" at bounding box center [141, 204] width 181 height 18
click at [51, 195] on select "less than 1 year 1-3 years 3-5 years 5+ years" at bounding box center [141, 204] width 181 height 18
click at [148, 195] on select "less than 1 year 1-3 years 3-5 years 5+ years" at bounding box center [141, 204] width 181 height 18
select select "48"
click at [51, 195] on select "less than 1 year 1-3 years 3-5 years 5+ years" at bounding box center [141, 204] width 181 height 18
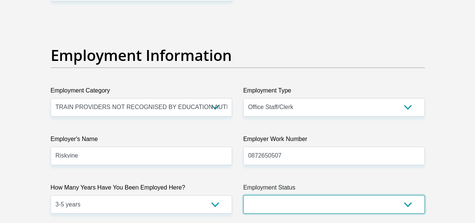
click at [268, 195] on select "Permanent/Full-time Part-time/Casual Contract Worker Self-Employed Housewife Re…" at bounding box center [333, 204] width 181 height 18
select select "1"
click at [243, 195] on select "Permanent/Full-time Part-time/Casual Contract Worker Self-Employed Housewife Re…" at bounding box center [333, 204] width 181 height 18
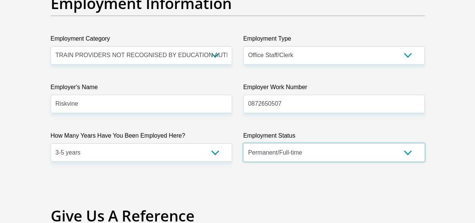
scroll to position [1502, 0]
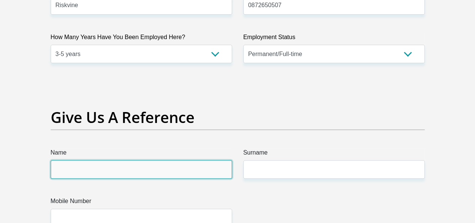
click at [195, 160] on input "Name" at bounding box center [141, 169] width 181 height 18
type input "Peter"
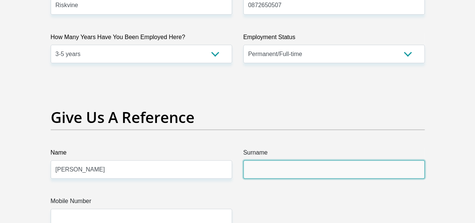
click at [249, 160] on input "Surname" at bounding box center [333, 169] width 181 height 18
type input "Murugu"
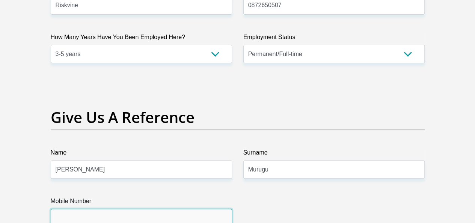
click at [179, 208] on input "Mobile Number" at bounding box center [141, 217] width 181 height 18
type input "0764037584"
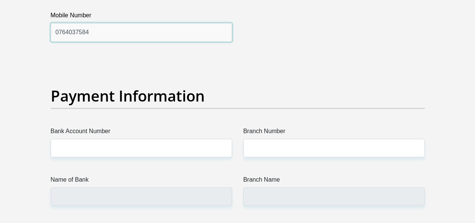
scroll to position [1727, 0]
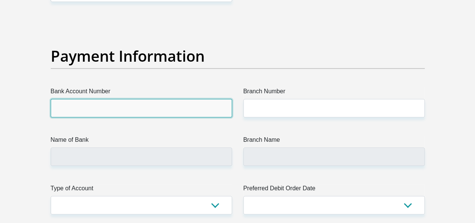
click at [169, 99] on input "Bank Account Number" at bounding box center [141, 108] width 181 height 18
type input "62848674661"
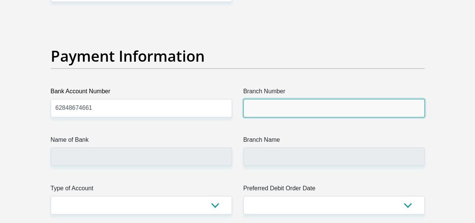
click at [264, 99] on input "Branch Number" at bounding box center [333, 108] width 181 height 18
type input "250655"
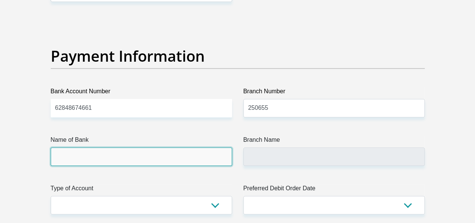
click at [146, 147] on input "Name of Bank" at bounding box center [141, 156] width 181 height 18
type input "FIRSTRAND BANK"
type input "BRANCH 560"
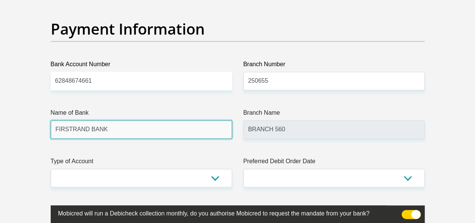
scroll to position [1765, 0]
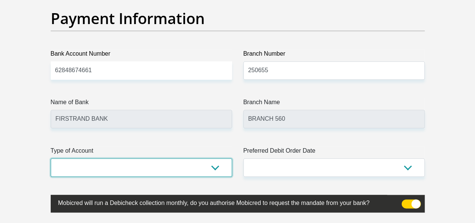
click at [158, 158] on select "Cheque Savings" at bounding box center [141, 167] width 181 height 18
select select "CUR"
click at [51, 158] on select "Cheque Savings" at bounding box center [141, 167] width 181 height 18
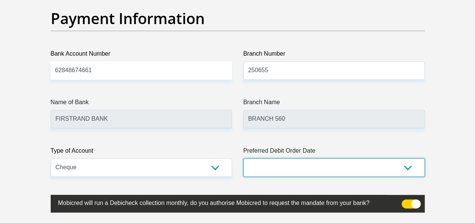
click at [281, 158] on select "1st 2nd 3rd 4th 5th 7th 18th 19th 20th 21st 22nd 23rd 24th 25th 26th 27th 28th …" at bounding box center [333, 167] width 181 height 18
select select "30"
click at [243, 158] on select "1st 2nd 3rd 4th 5th 7th 18th 19th 20th 21st 22nd 23rd 24th 25th 26th 27th 28th …" at bounding box center [333, 167] width 181 height 18
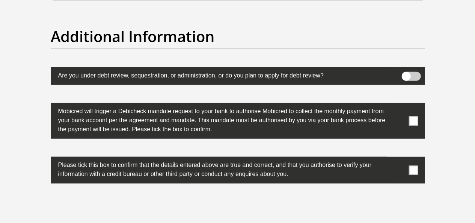
scroll to position [2365, 0]
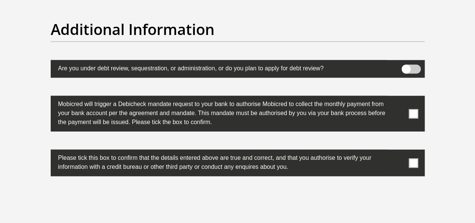
click at [409, 109] on span at bounding box center [413, 113] width 9 height 9
click at [398, 98] on input "checkbox" at bounding box center [398, 98] width 0 height 0
click at [416, 158] on span at bounding box center [413, 162] width 9 height 9
click at [398, 151] on input "checkbox" at bounding box center [398, 151] width 0 height 0
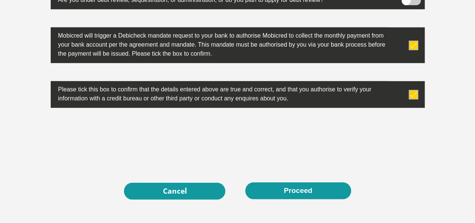
scroll to position [2441, 0]
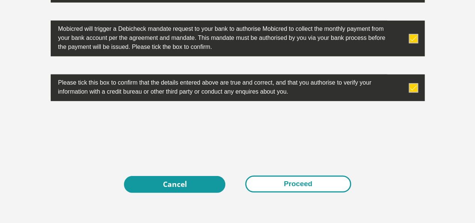
click at [290, 175] on button "Proceed" at bounding box center [298, 183] width 106 height 17
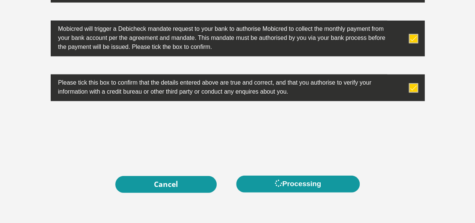
scroll to position [0, 0]
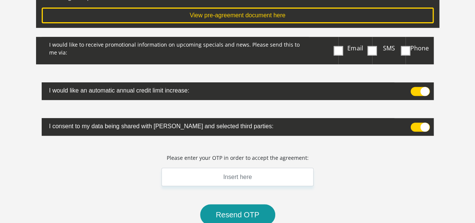
scroll to position [150, 0]
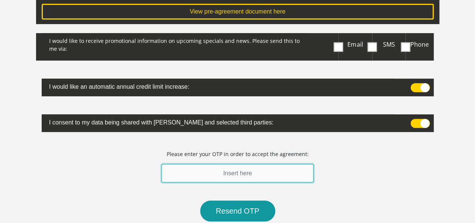
click at [275, 164] on input "text" at bounding box center [237, 173] width 152 height 18
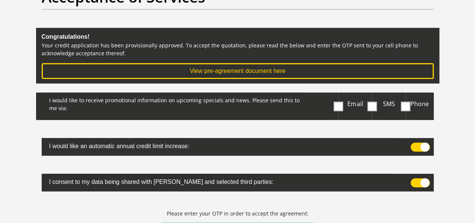
scroll to position [75, 0]
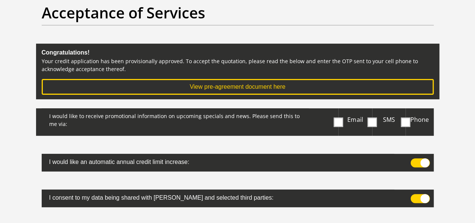
type input "258669"
click at [374, 117] on span at bounding box center [371, 121] width 9 height 9
click at [375, 110] on input "SMS" at bounding box center [375, 110] width 0 height 0
click at [418, 194] on span at bounding box center [419, 198] width 19 height 9
click at [414, 196] on input "checkbox" at bounding box center [414, 196] width 0 height 0
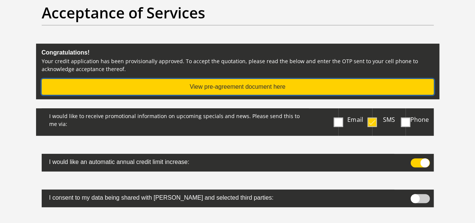
click at [246, 79] on button "View pre-agreement document here" at bounding box center [238, 87] width 392 height 16
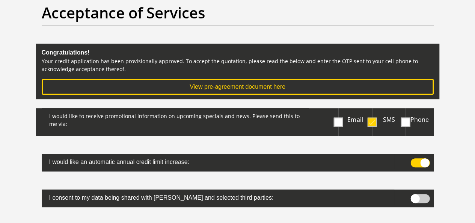
click at [415, 158] on span at bounding box center [419, 162] width 19 height 9
click at [414, 160] on input "checkbox" at bounding box center [414, 160] width 0 height 0
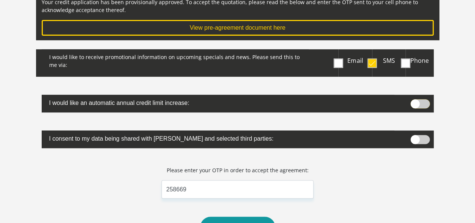
scroll to position [225, 0]
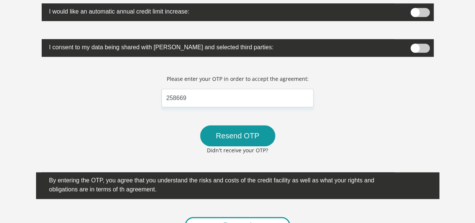
click at [238, 217] on button "Proceed" at bounding box center [238, 225] width 106 height 17
click at [423, 44] on span at bounding box center [419, 48] width 19 height 9
click at [414, 45] on input "checkbox" at bounding box center [414, 45] width 0 height 0
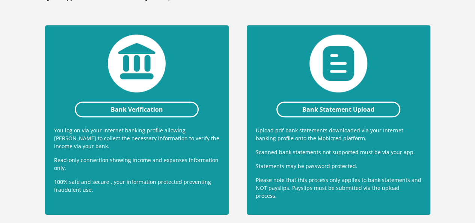
scroll to position [188, 0]
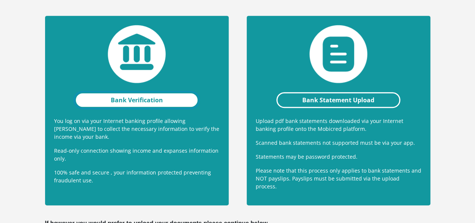
click at [143, 92] on link "Bank Verification" at bounding box center [137, 100] width 124 height 16
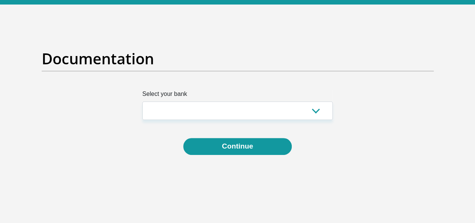
scroll to position [37, 0]
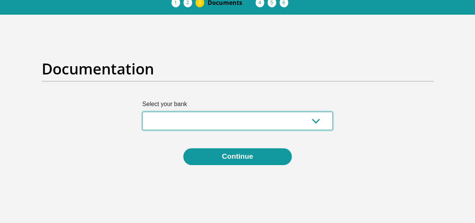
click at [153, 112] on select "Absa Capitec Bank Discovery Bank First National Bank Nedbank Standard Bank Tyme…" at bounding box center [237, 121] width 190 height 18
select select "{"id":"1","title":"First National Bank","institution":"Rand Merchant Bank","ali…"
click at [142, 112] on select "Absa Capitec Bank Discovery Bank First National Bank Nedbank Standard Bank Tyme…" at bounding box center [237, 121] width 190 height 18
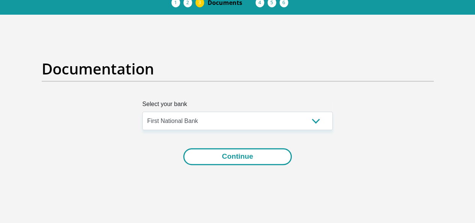
click at [205, 148] on button "Continue" at bounding box center [237, 156] width 109 height 17
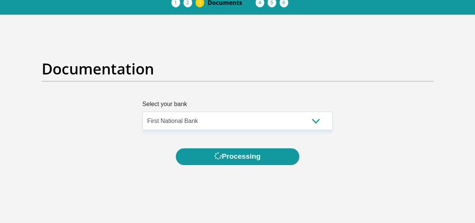
scroll to position [0, 0]
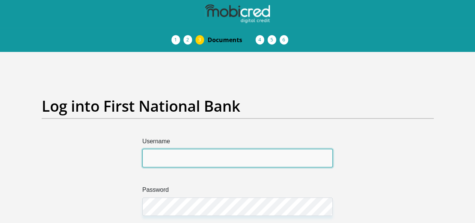
click at [181, 149] on input "Username" at bounding box center [237, 158] width 190 height 18
type input "Shudu@91"
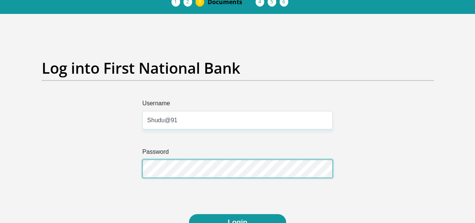
scroll to position [75, 0]
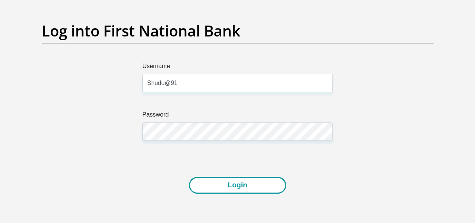
click at [217, 176] on button "Login" at bounding box center [237, 184] width 97 height 17
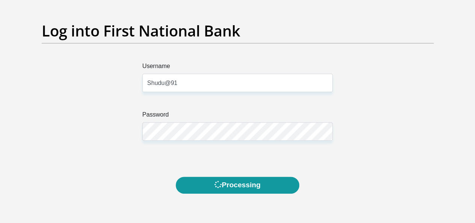
scroll to position [0, 0]
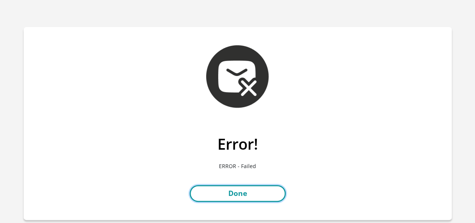
click at [242, 196] on link "Done" at bounding box center [238, 193] width 96 height 17
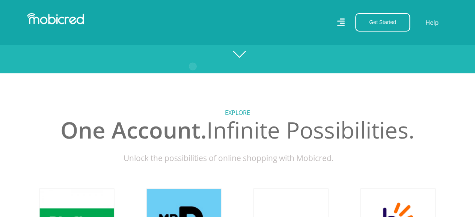
scroll to position [75, 0]
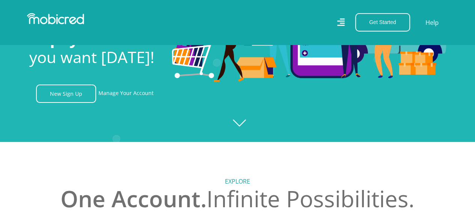
click at [343, 28] on div "Get Started Open an Account Account Holder Login Help" at bounding box center [346, 22] width 216 height 18
click at [144, 89] on link "Manage Your Account" at bounding box center [125, 93] width 55 height 18
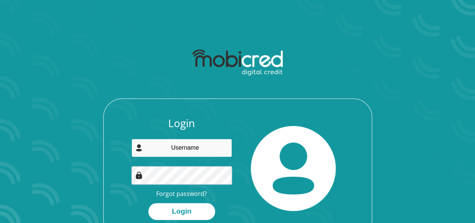
click at [176, 146] on input "email" at bounding box center [181, 148] width 101 height 18
type input "[EMAIL_ADDRESS][DOMAIN_NAME]"
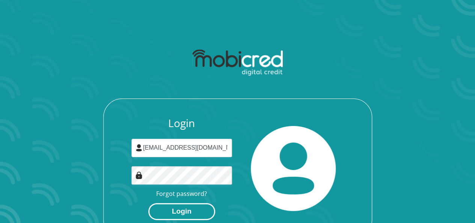
click at [190, 215] on button "Login" at bounding box center [181, 211] width 67 height 17
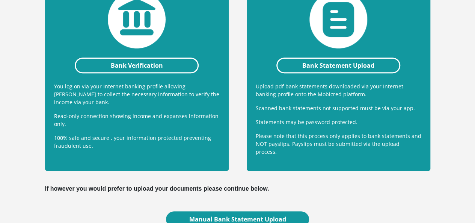
scroll to position [218, 0]
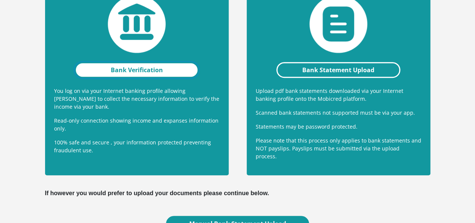
click at [121, 62] on link "Bank Verification" at bounding box center [137, 70] width 124 height 16
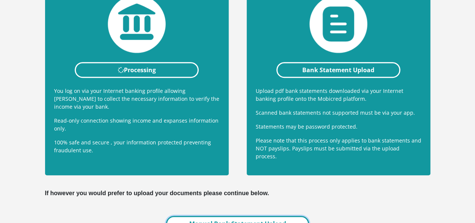
click at [217, 216] on link "Manual Bank Statement Upload" at bounding box center [237, 224] width 143 height 16
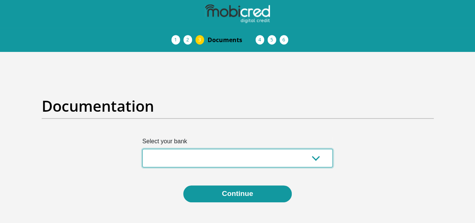
click at [194, 149] on select "Absa Capitec Bank Discovery Bank First National Bank Nedbank Standard Bank Tyme…" at bounding box center [237, 158] width 190 height 18
select select "{"id":"1","title":"First National Bank","institution":"Rand Merchant Bank","ali…"
click at [142, 149] on select "Absa Capitec Bank Discovery Bank First National Bank Nedbank Standard Bank Tyme…" at bounding box center [237, 158] width 190 height 18
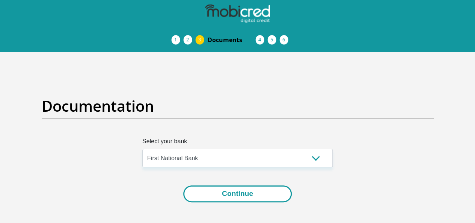
click at [245, 185] on button "Continue" at bounding box center [237, 193] width 109 height 17
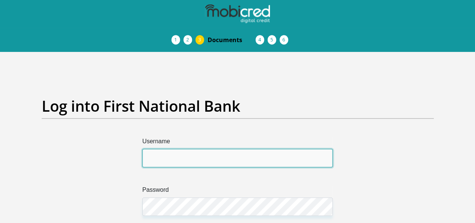
click at [194, 149] on input "Username" at bounding box center [237, 158] width 190 height 18
type input "Shudu@91"
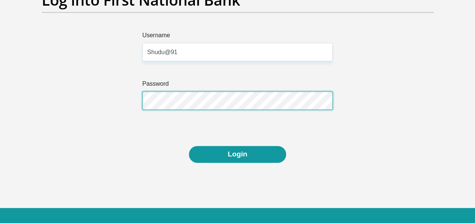
scroll to position [113, 0]
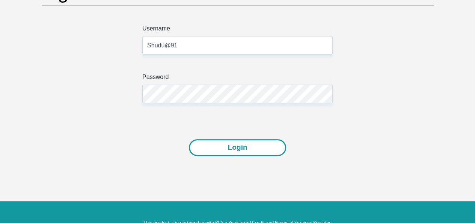
click at [237, 139] on button "Login" at bounding box center [237, 147] width 97 height 17
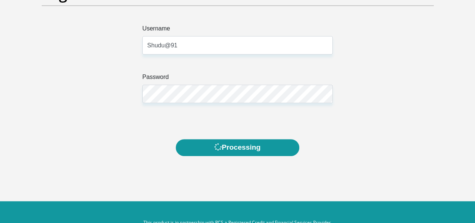
scroll to position [0, 0]
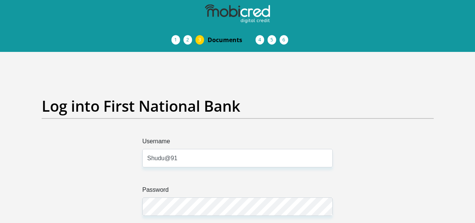
scroll to position [113, 0]
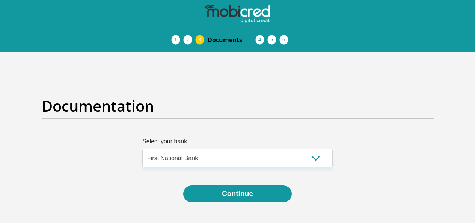
select select "{"id":"1","title":"First National Bank","institution":"Rand Merchant Bank","ali…"
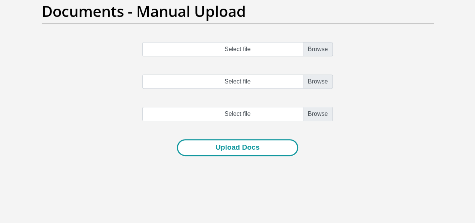
scroll to position [75, 0]
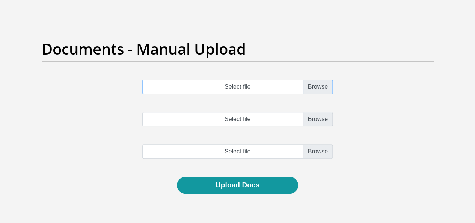
click at [234, 80] on input "Select file" at bounding box center [237, 87] width 190 height 14
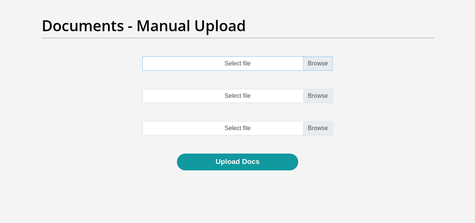
scroll to position [93, 0]
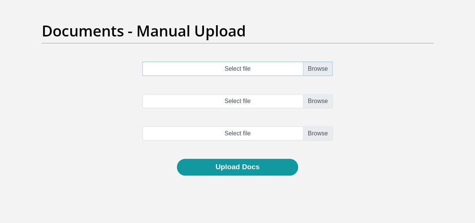
click at [271, 62] on input "Select file" at bounding box center [237, 69] width 190 height 14
type input "C:\fakepath\MS [PERSON_NAME] MUDAU PAYSLIP 2025.07.pdf"
click at [251, 94] on input "Select file" at bounding box center [237, 101] width 190 height 14
type input "C:\fakepath\MS [PERSON_NAME] MUDAU PAYSLIP 2025.08.pdf"
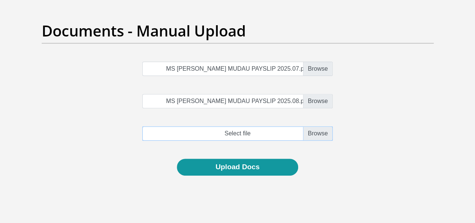
click at [253, 126] on input "file" at bounding box center [237, 133] width 190 height 14
type input "C:\fakepath\MS [PERSON_NAME] MUDAU PAYSLIP 2025.09.pdf"
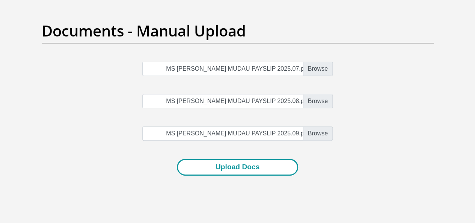
click at [245, 158] on button "Upload Docs" at bounding box center [237, 166] width 121 height 17
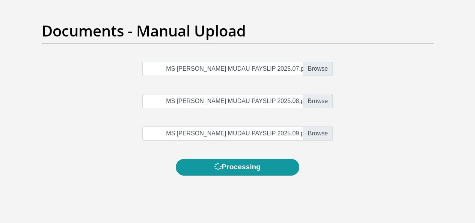
scroll to position [0, 0]
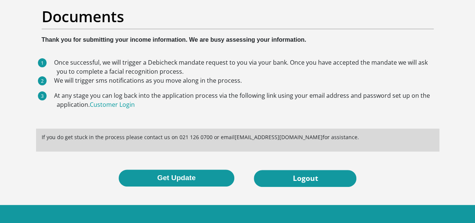
scroll to position [68, 0]
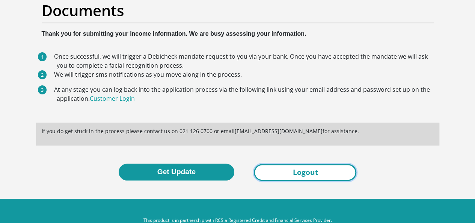
click at [293, 164] on link "Logout" at bounding box center [305, 172] width 103 height 17
